Goal: Transaction & Acquisition: Purchase product/service

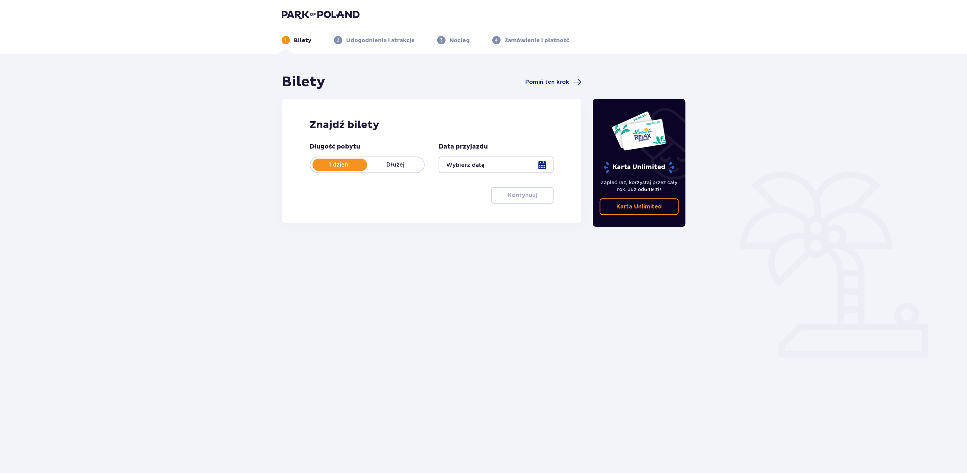
click at [549, 160] on div at bounding box center [496, 165] width 115 height 17
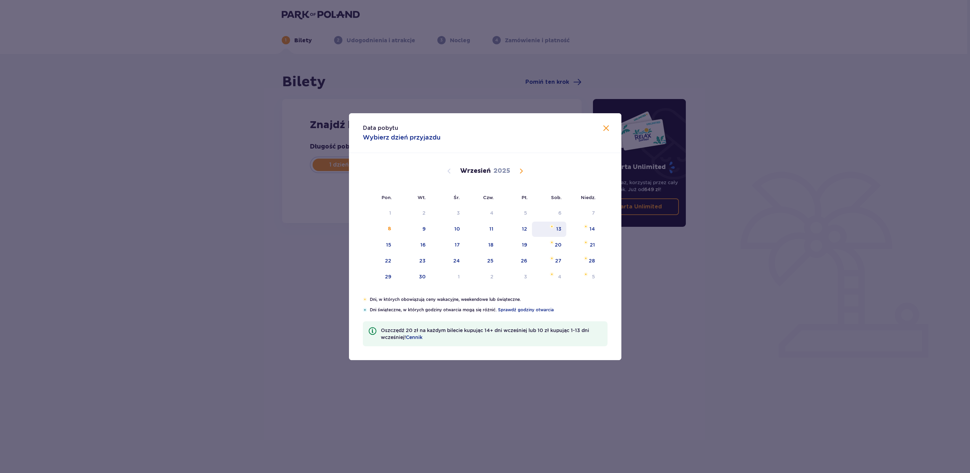
click at [554, 228] on img "sobota, 13 września 2025" at bounding box center [551, 226] width 5 height 4
type input "[DATE]"
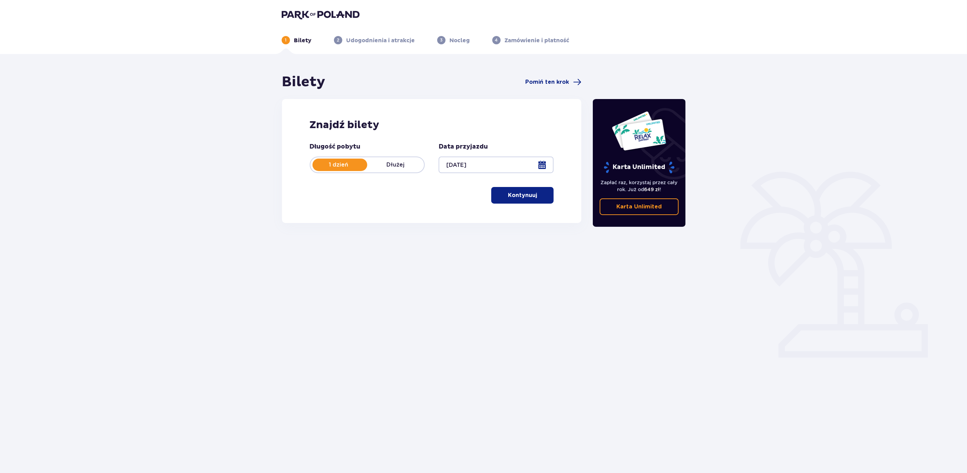
click at [532, 200] on button "Kontynuuj" at bounding box center [522, 195] width 62 height 17
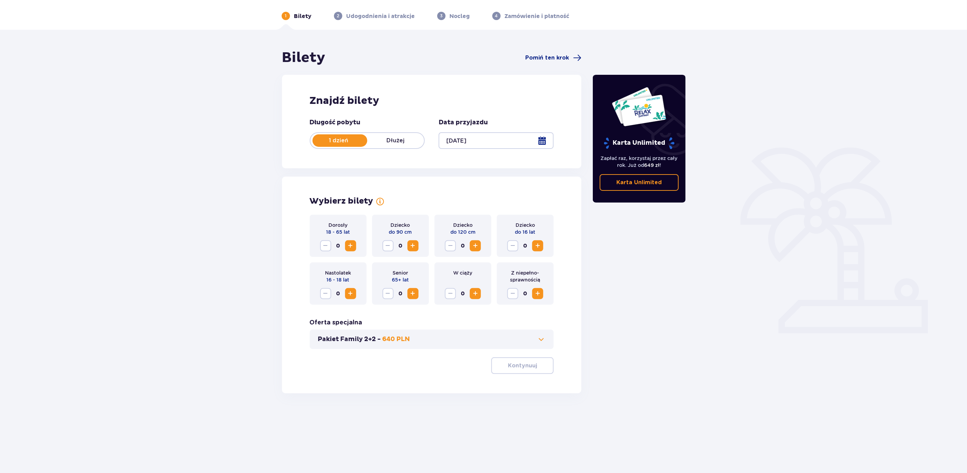
scroll to position [25, 0]
click at [346, 245] on span "Increase" at bounding box center [350, 245] width 8 height 8
click at [538, 369] on span "button" at bounding box center [538, 365] width 8 height 8
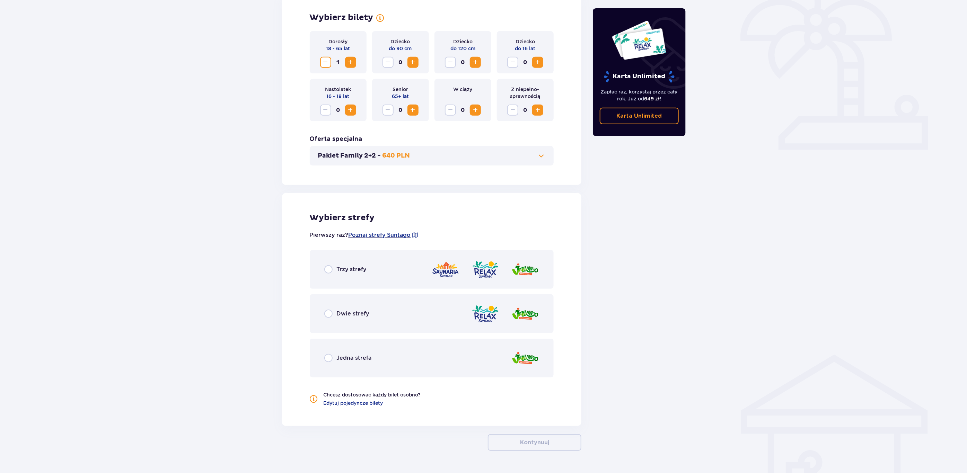
scroll to position [227, 0]
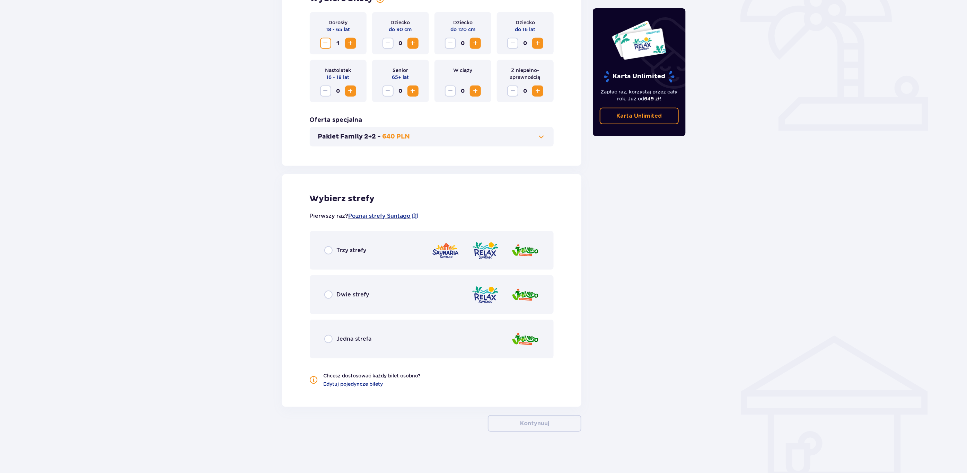
click at [427, 248] on div "Trzy strefy" at bounding box center [432, 250] width 244 height 39
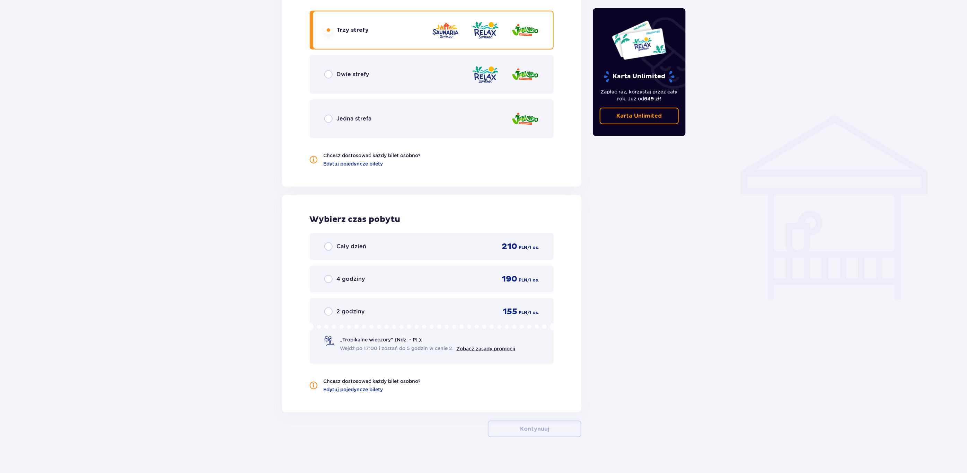
scroll to position [451, 0]
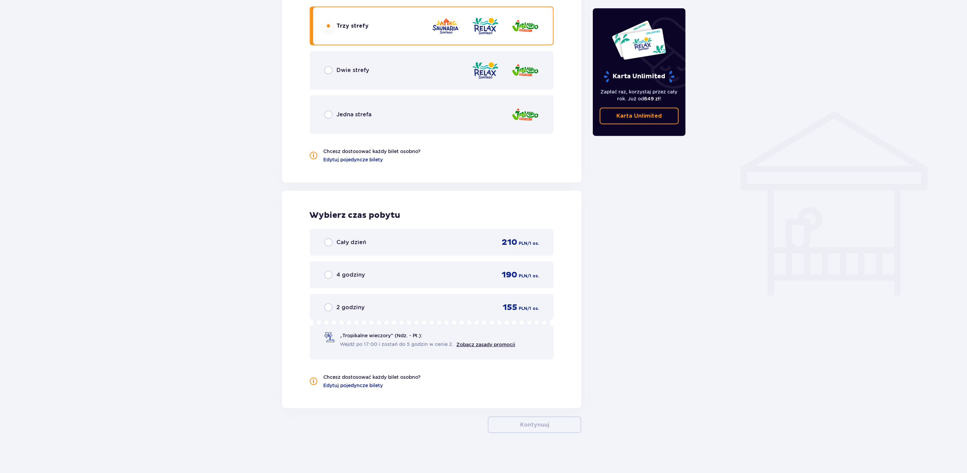
click at [436, 246] on div "Cały dzień 210 PLN / 1 os." at bounding box center [431, 242] width 215 height 10
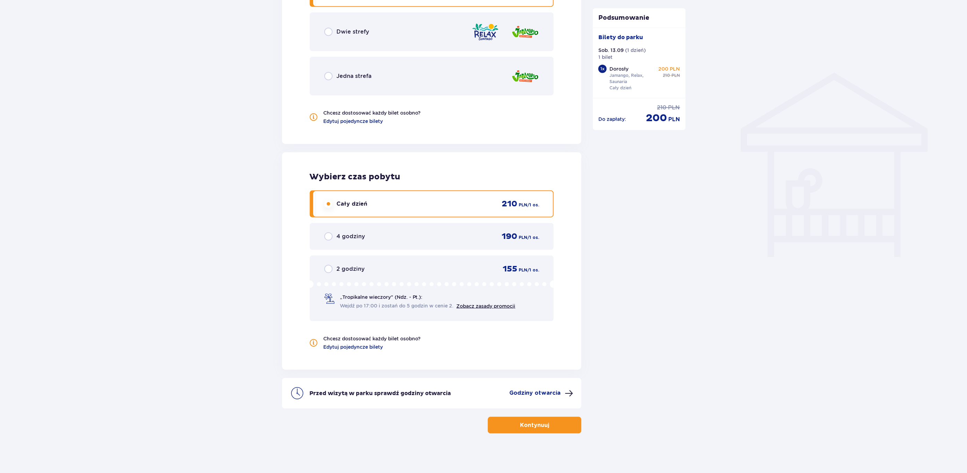
scroll to position [490, 0]
click at [529, 418] on button "Kontynuuj" at bounding box center [535, 424] width 94 height 17
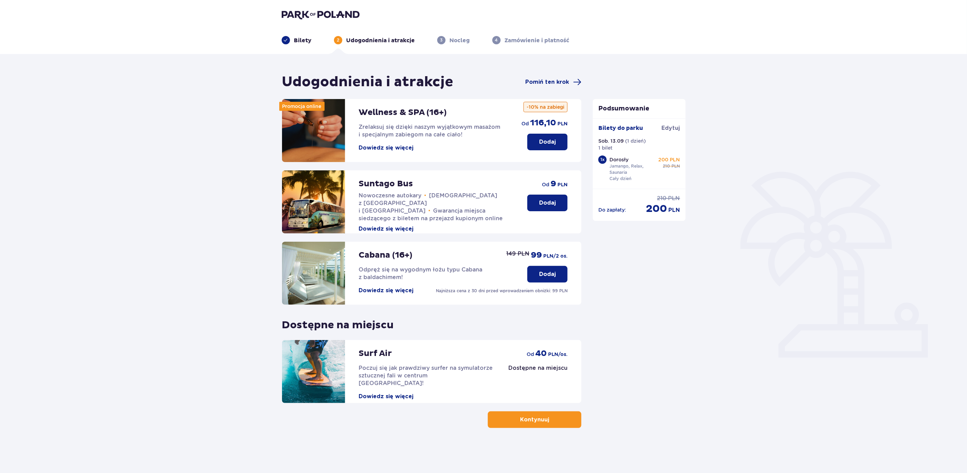
click at [550, 205] on p "Dodaj" at bounding box center [547, 203] width 17 height 8
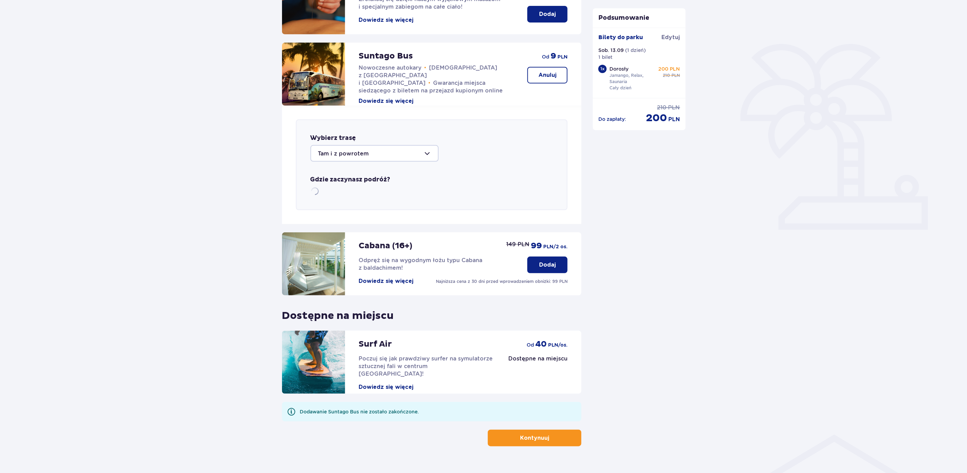
scroll to position [239, 0]
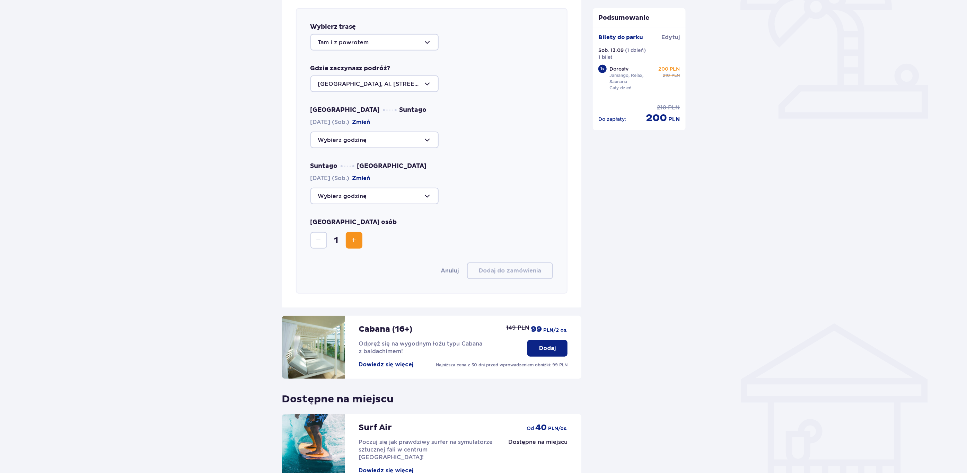
click at [398, 141] on div at bounding box center [374, 140] width 128 height 17
click at [372, 185] on span "10:00 Zostało 5 miejsc" at bounding box center [374, 190] width 127 height 15
type input "10:00"
click at [413, 200] on div at bounding box center [374, 196] width 128 height 17
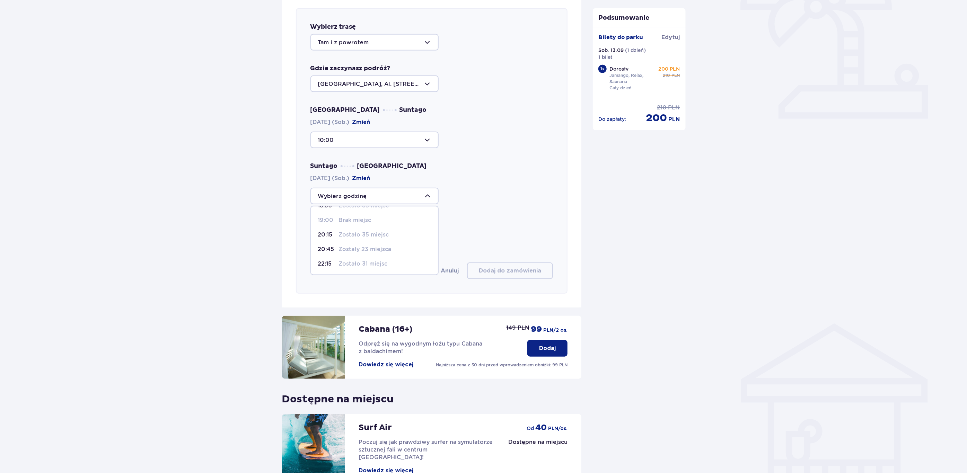
click at [371, 248] on p "Zostały 23 miejsca" at bounding box center [365, 250] width 53 height 8
type input "20:45"
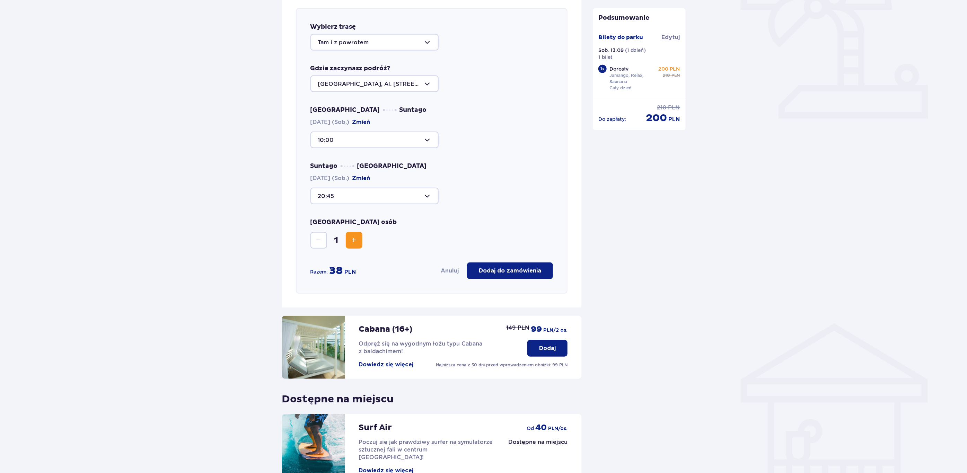
click at [486, 228] on div "[GEOGRAPHIC_DATA] osób 1" at bounding box center [431, 233] width 243 height 30
click at [512, 273] on p "Dodaj do zamówienia" at bounding box center [510, 271] width 62 height 8
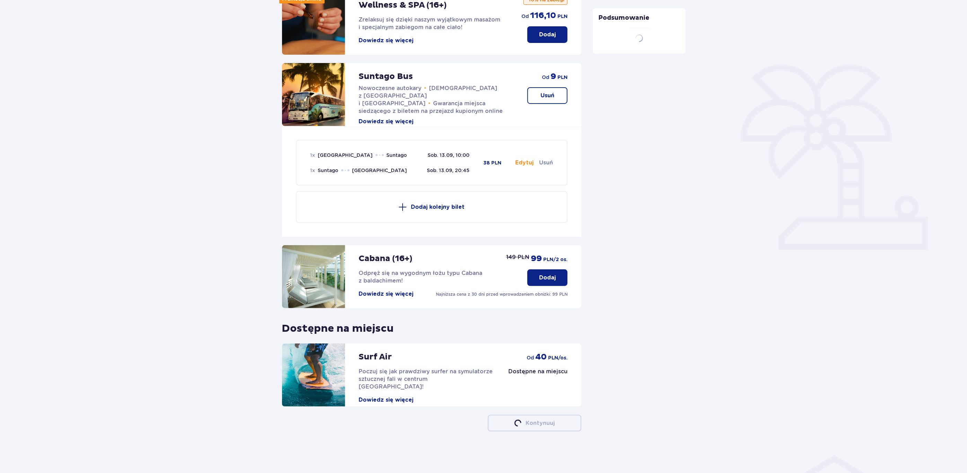
scroll to position [106, 0]
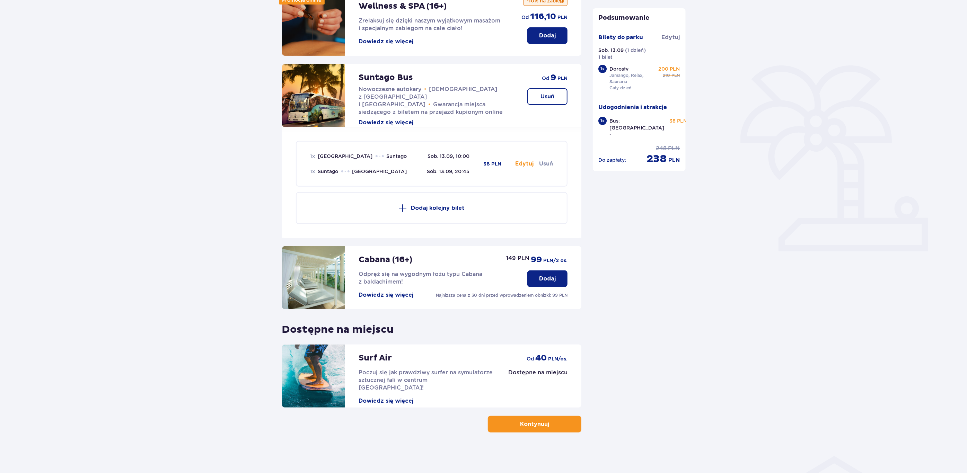
click at [528, 421] on p "Kontynuuj" at bounding box center [534, 425] width 29 height 8
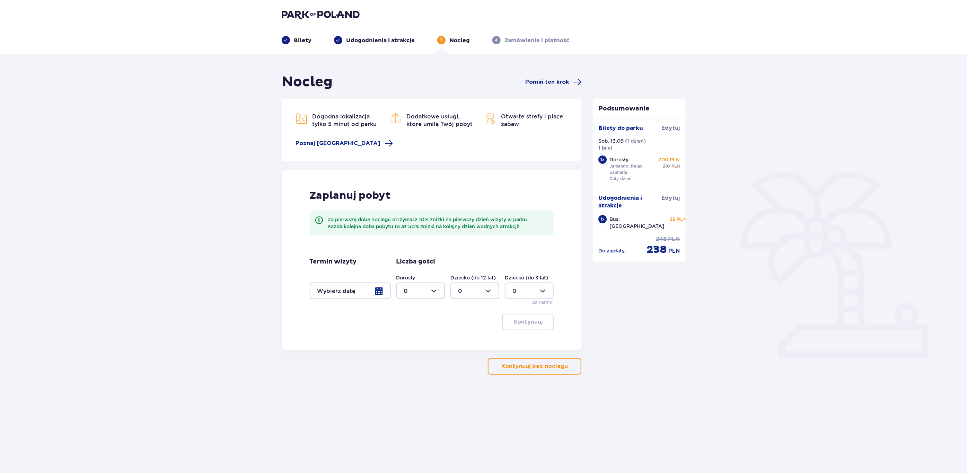
click at [538, 373] on button "Kontynuuj bez noclegu" at bounding box center [535, 366] width 94 height 17
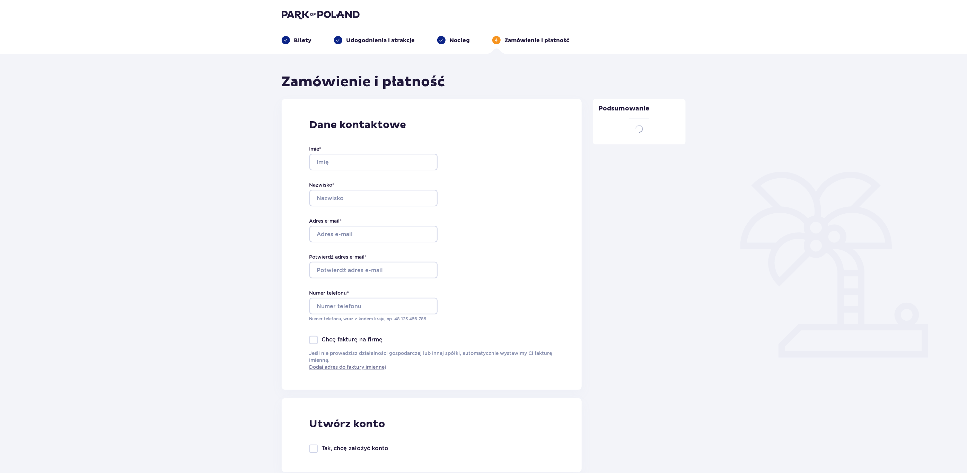
type input "[PERSON_NAME]"
type input "[EMAIL_ADDRESS][DOMAIN_NAME]"
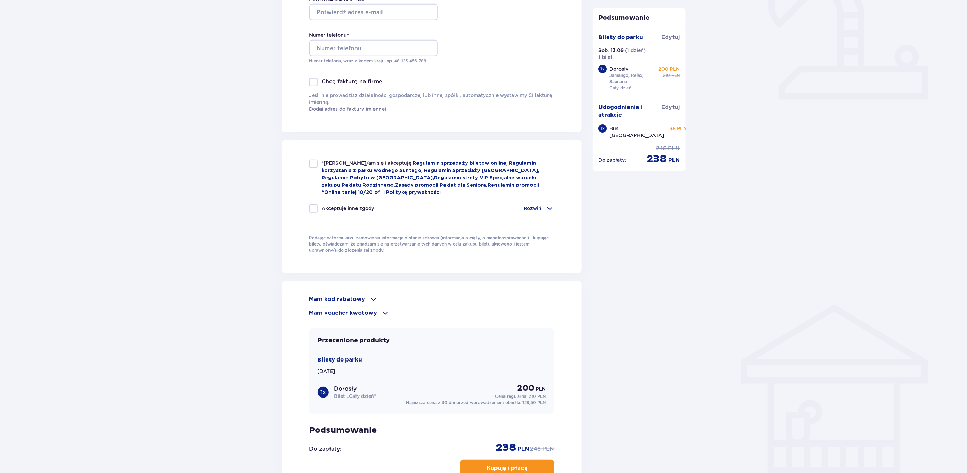
scroll to position [260, 0]
click at [316, 166] on div "*Zapoznałem/am się i akceptuję Regulamin sprzedaży biletów online, Regulamin ko…" at bounding box center [431, 176] width 245 height 36
checkbox input "true"
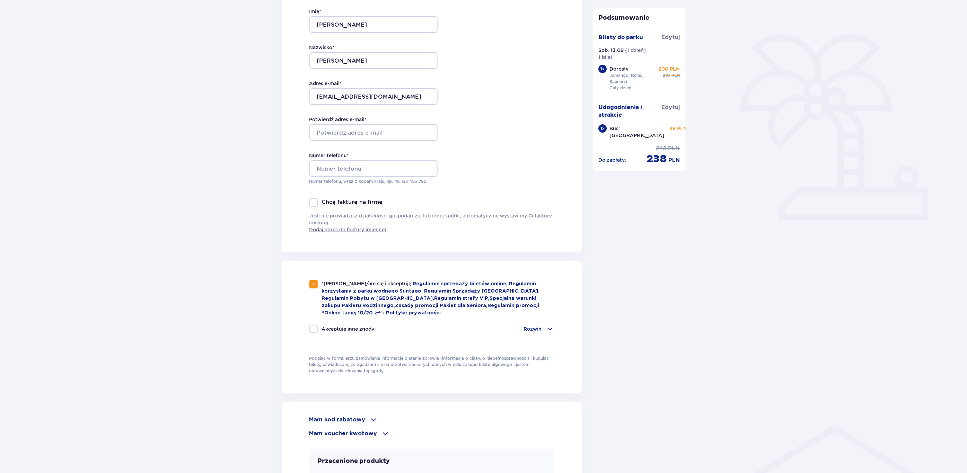
scroll to position [0, 0]
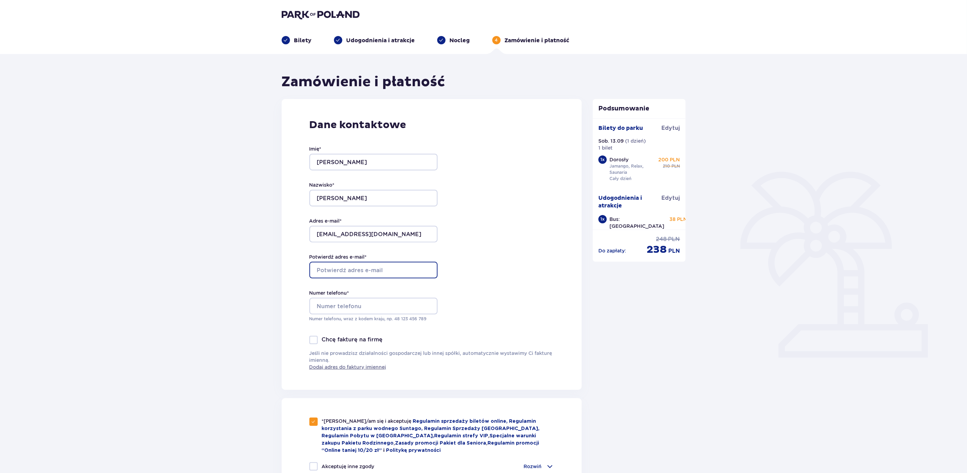
click at [353, 272] on input "Potwierdź adres e-mail *" at bounding box center [373, 270] width 128 height 17
type input "[EMAIL_ADDRESS][DOMAIN_NAME]"
type input "[PHONE_NUMBER]"
click at [540, 308] on div "Dane kontaktowe Imię * [PERSON_NAME] * [PERSON_NAME] Adres e-mail * [EMAIL_ADDR…" at bounding box center [432, 244] width 300 height 291
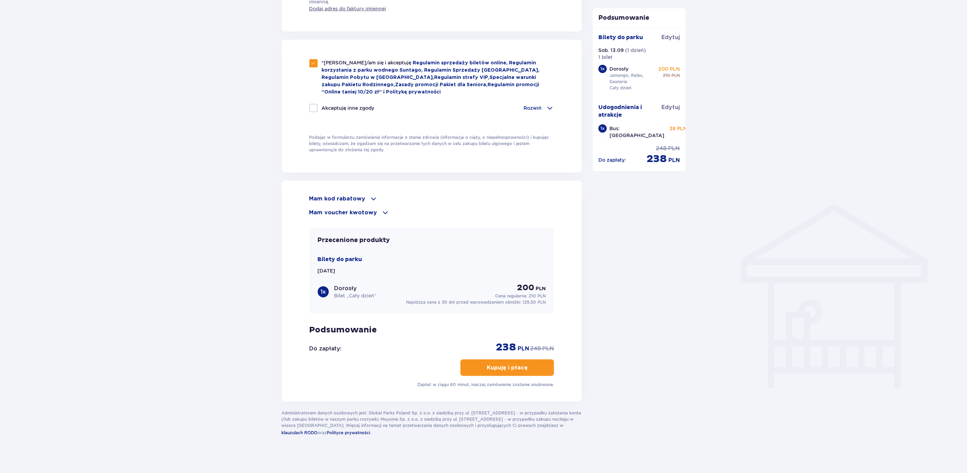
scroll to position [361, 0]
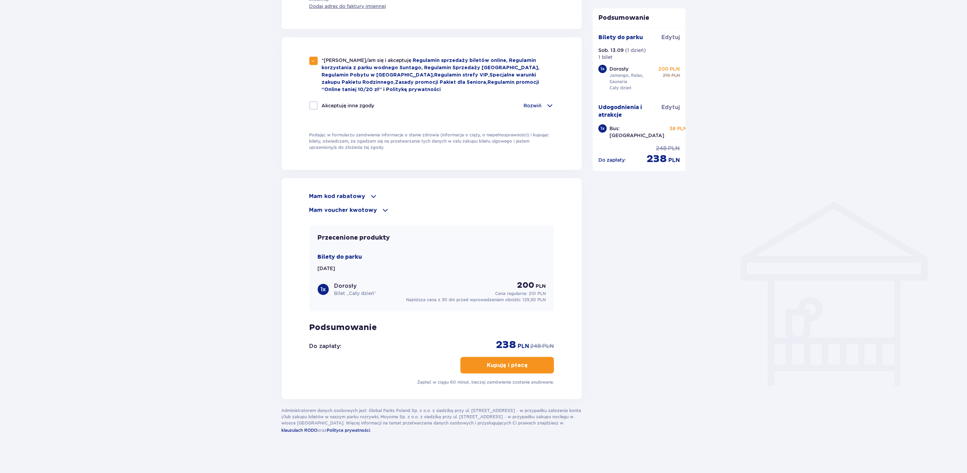
click at [346, 193] on p "Mam kod rabatowy" at bounding box center [337, 197] width 56 height 8
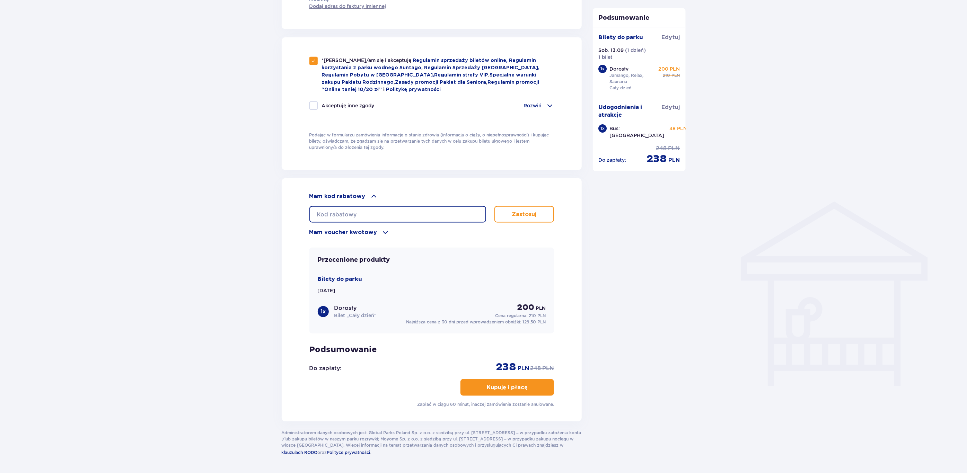
click at [346, 209] on input "text" at bounding box center [397, 214] width 177 height 17
type input "student30"
click at [542, 206] on button "Zastosuj" at bounding box center [524, 214] width 60 height 17
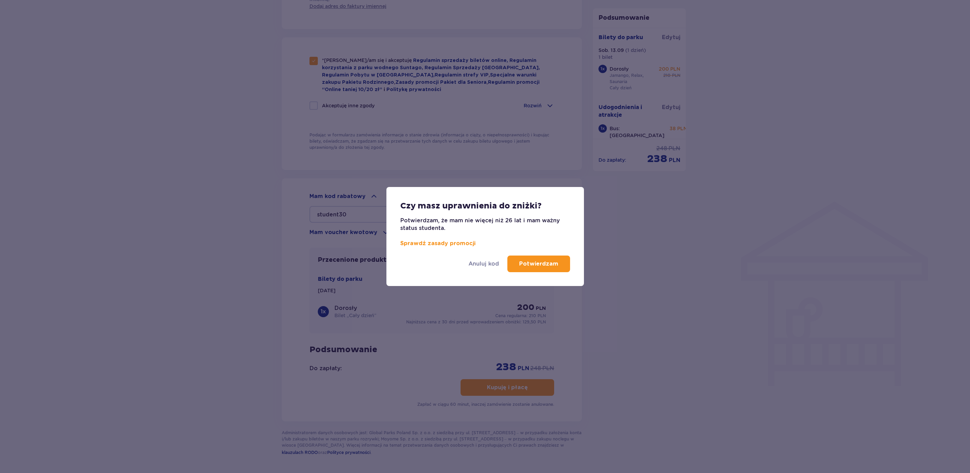
click at [532, 265] on p "Potwierdzam" at bounding box center [538, 264] width 39 height 8
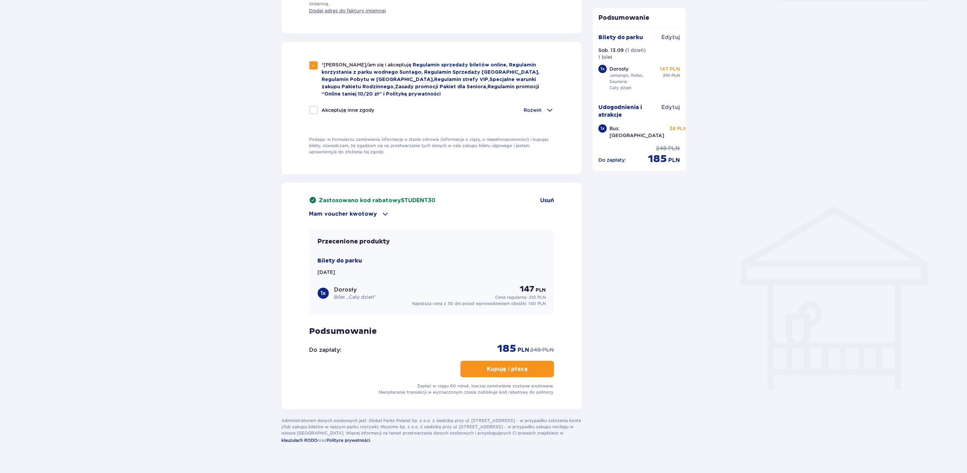
scroll to position [361, 0]
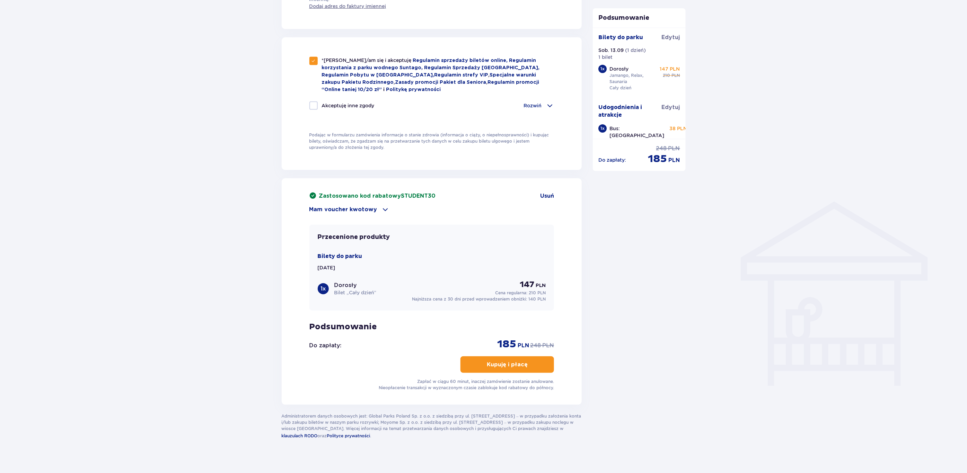
click at [498, 362] on p "Kupuję i płacę" at bounding box center [507, 365] width 41 height 8
